Goal: Obtain resource: Download file/media

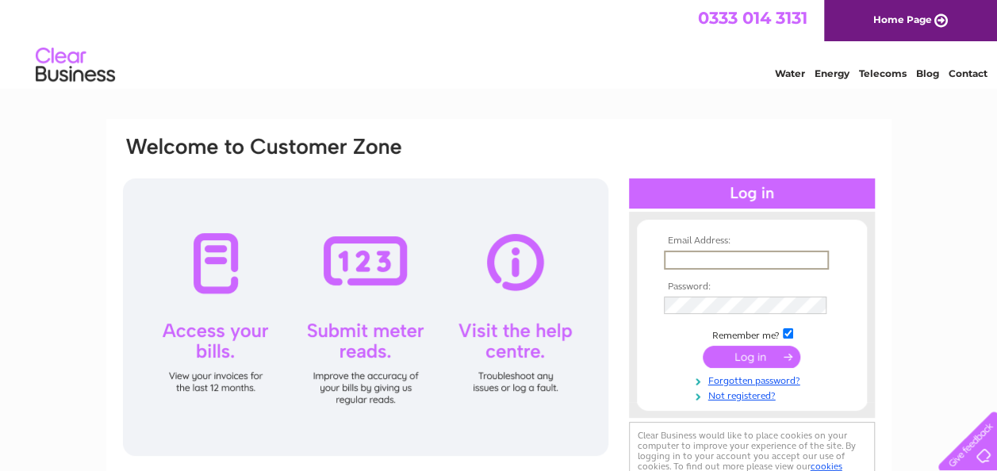
type input "[PERSON_NAME][EMAIL_ADDRESS][DOMAIN_NAME]"
click at [703, 347] on input "submit" at bounding box center [752, 358] width 98 height 22
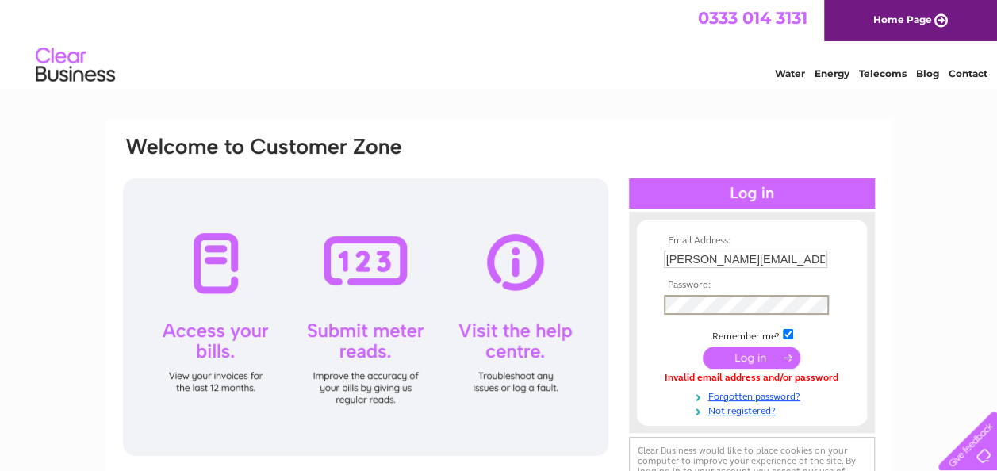
click at [750, 363] on input "submit" at bounding box center [752, 358] width 98 height 22
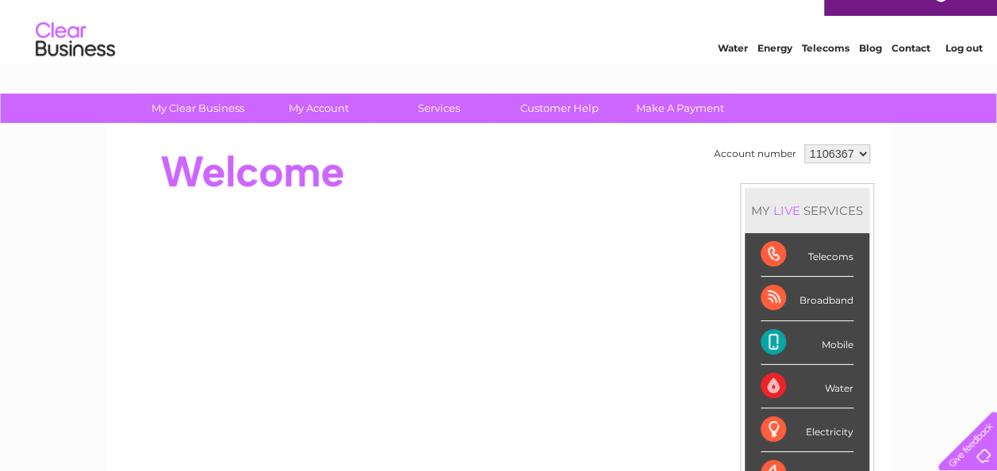
scroll to position [44, 0]
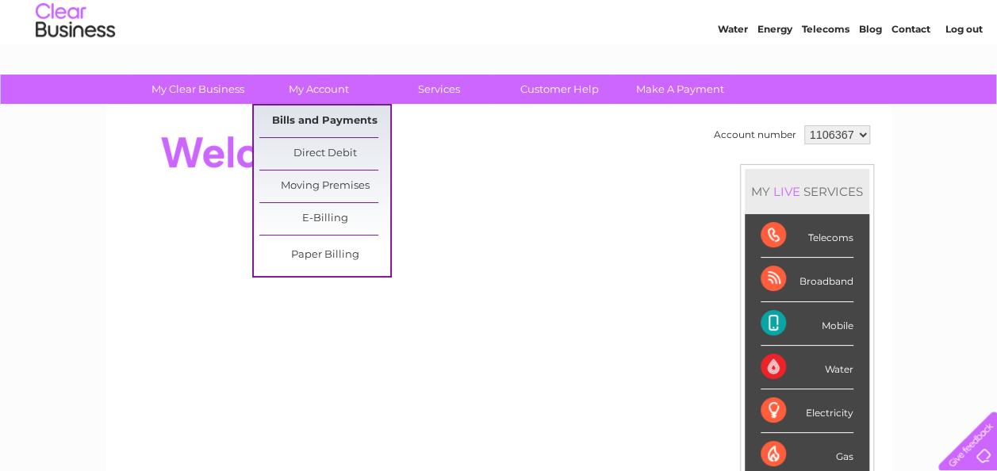
click at [313, 114] on link "Bills and Payments" at bounding box center [324, 121] width 131 height 32
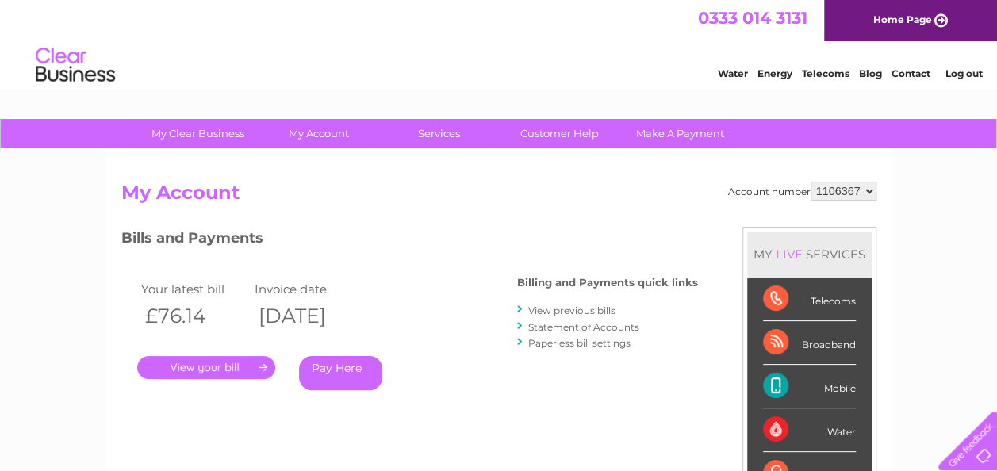
click at [216, 365] on link "." at bounding box center [206, 367] width 138 height 23
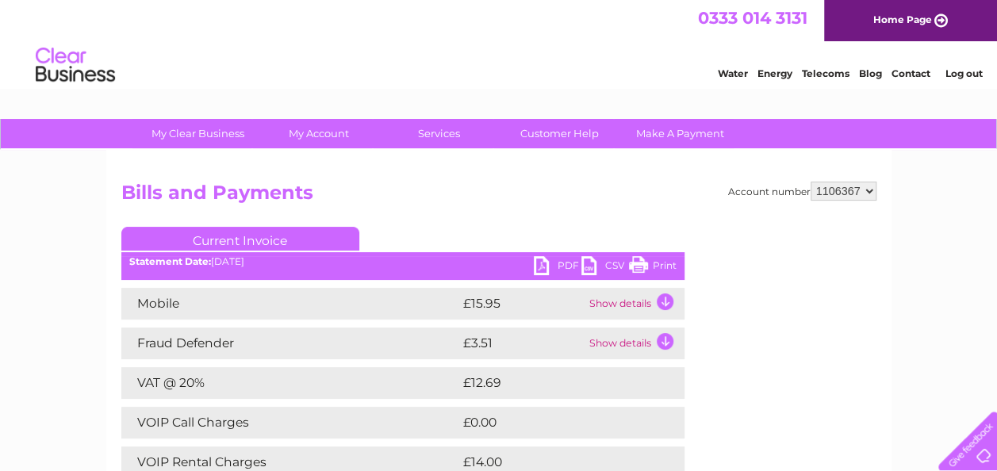
click at [544, 265] on link "PDF" at bounding box center [558, 267] width 48 height 23
click at [957, 81] on li "Log out" at bounding box center [964, 73] width 48 height 20
click at [962, 75] on link "Log out" at bounding box center [963, 73] width 37 height 12
